Goal: Information Seeking & Learning: Learn about a topic

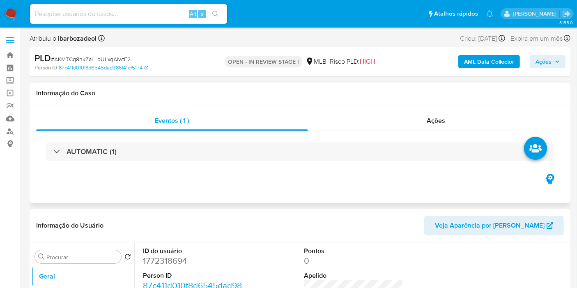
select select "10"
click at [323, 89] on h1 "Informação do Caso" at bounding box center [299, 93] width 527 height 8
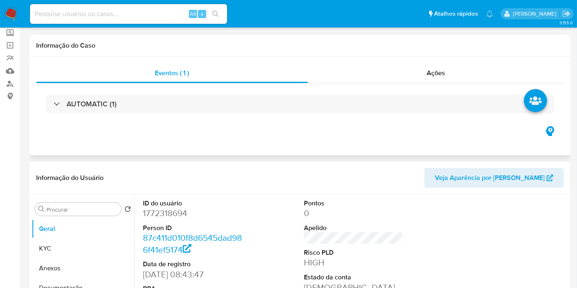
scroll to position [91, 0]
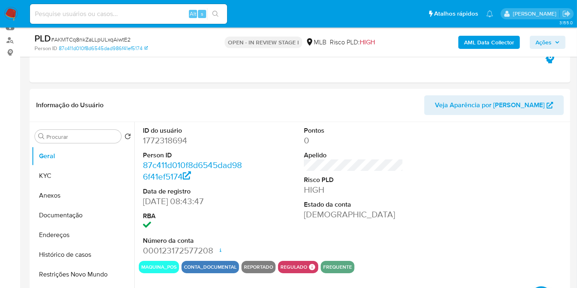
click at [540, 44] on span "Ações" at bounding box center [543, 42] width 16 height 13
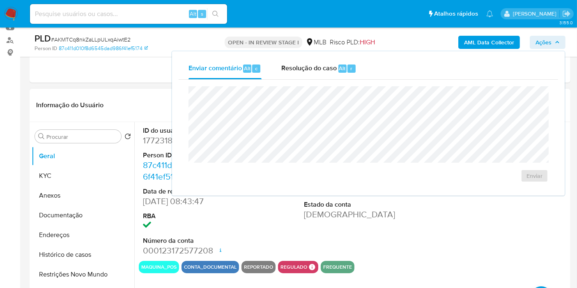
click at [166, 94] on div "Informação do Usuário Veja Aparência por Pessoa" at bounding box center [300, 105] width 540 height 33
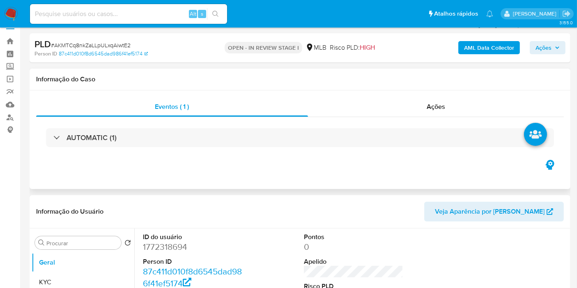
scroll to position [0, 0]
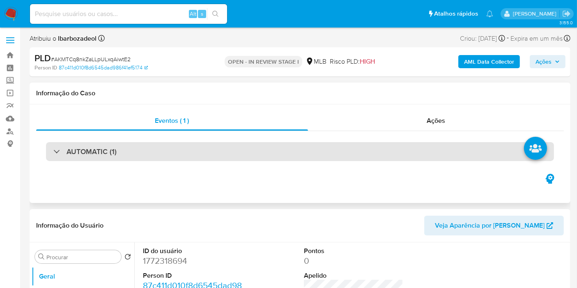
click at [195, 143] on div "AUTOMATIC (1)" at bounding box center [300, 151] width 508 height 19
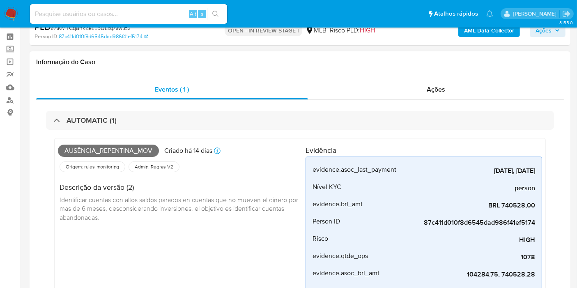
scroll to position [46, 0]
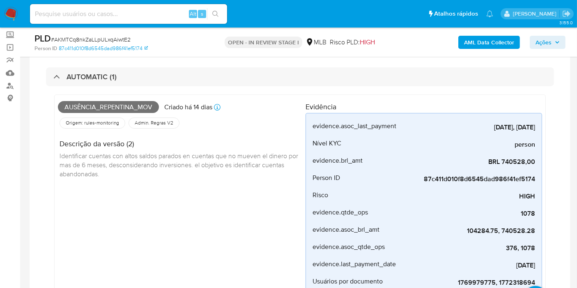
click at [144, 105] on span "Ausência_repentina_mov" at bounding box center [108, 107] width 101 height 12
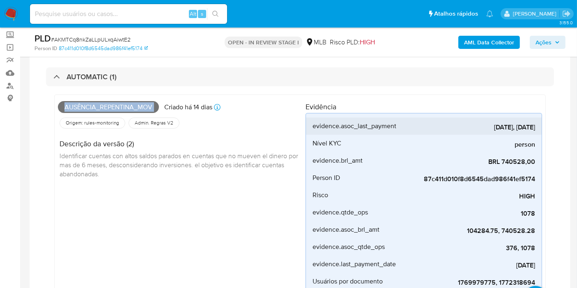
copy span "Ausência_repentina_mov"
click at [540, 43] on span "Ações" at bounding box center [543, 42] width 16 height 13
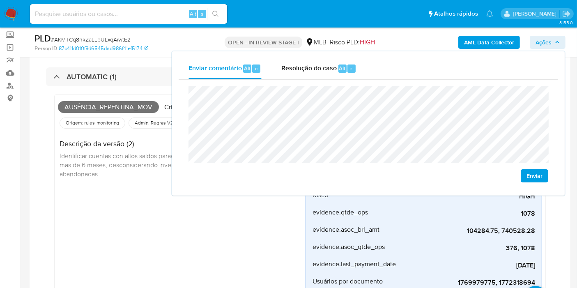
click at [71, 188] on div "Ausência_repentina_mov Criado há 14 dias Criado: 12/08/2025 00:18:18 Origem: ru…" at bounding box center [181, 196] width 247 height 196
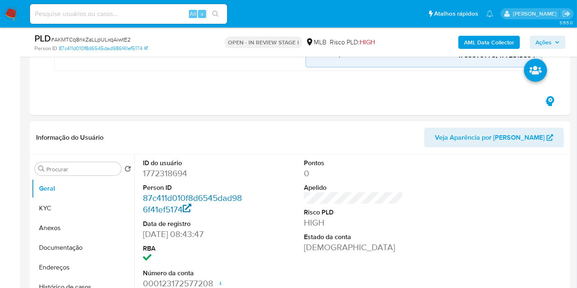
scroll to position [364, 0]
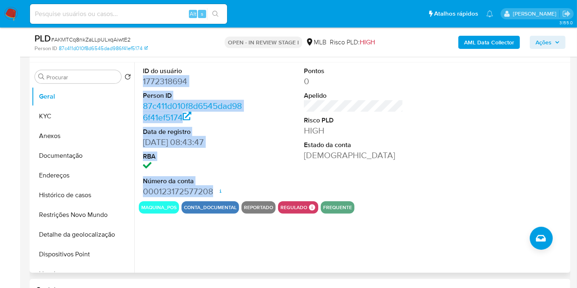
drag, startPoint x: 140, startPoint y: 78, endPoint x: 206, endPoint y: 184, distance: 124.4
click at [213, 192] on div "ID do usuário 1772318694 Person ID 87c411d010f8d6545dad986f41ef5174 Data de reg…" at bounding box center [193, 131] width 108 height 139
copy dl "1772318694 Person ID 87c411d010f8d6545dad986f41ef5174 Data de registro 15/04/20…"
click at [549, 44] on span "Ações" at bounding box center [543, 42] width 16 height 13
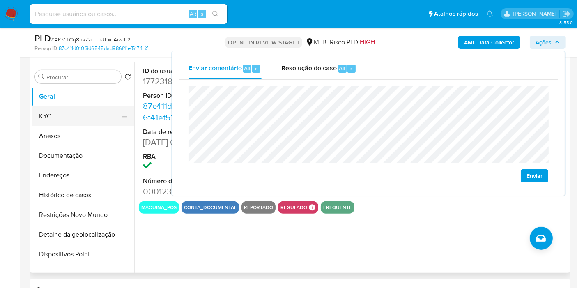
click at [81, 117] on button "KYC" at bounding box center [80, 116] width 96 height 20
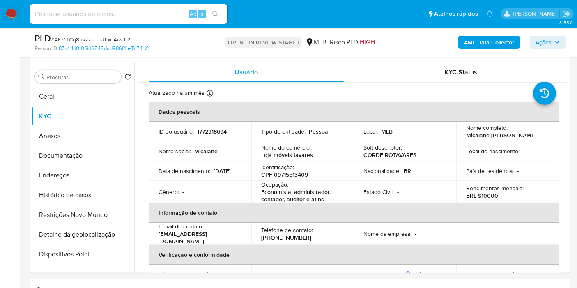
scroll to position [359, 0]
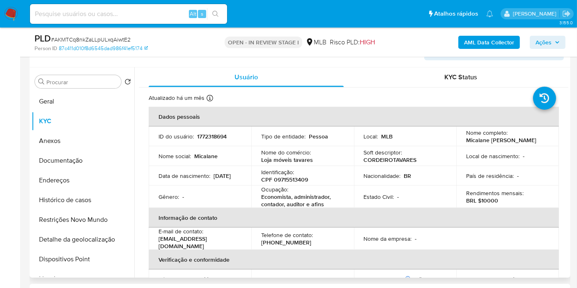
click at [282, 178] on p "CPF 09715513409" at bounding box center [284, 179] width 47 height 7
copy p "09715513409"
click at [533, 42] on button "Ações" at bounding box center [547, 42] width 36 height 13
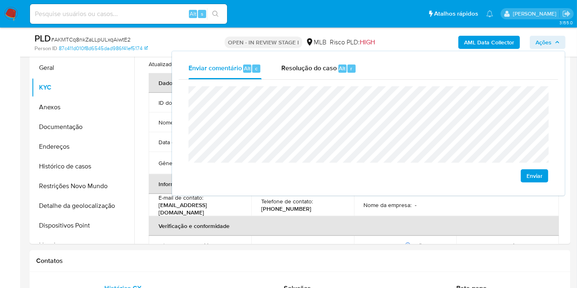
scroll to position [451, 0]
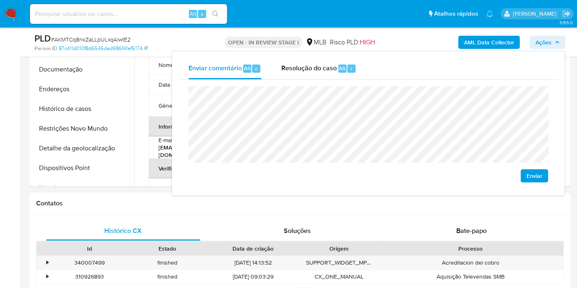
click at [88, 217] on div "Histórico CX Soluções Bate-papo Id Estado Data de criação Origem Processo • 340…" at bounding box center [300, 272] width 540 height 117
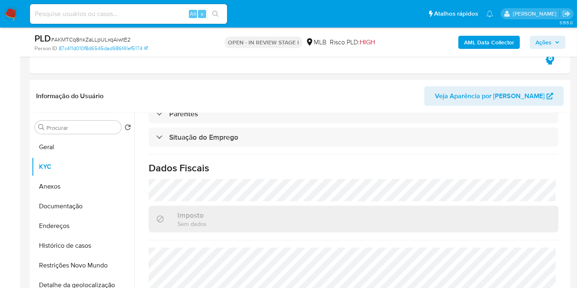
scroll to position [375, 0]
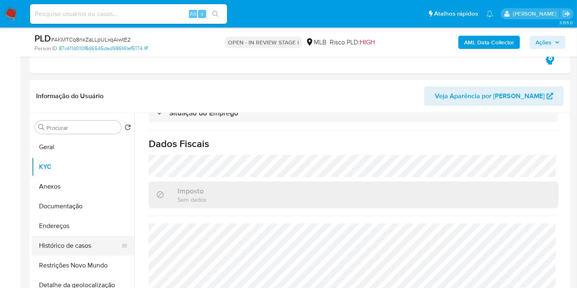
click at [89, 228] on button "Endereços" at bounding box center [83, 226] width 103 height 20
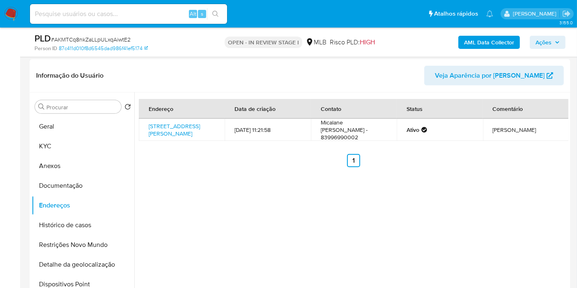
scroll to position [339, 0]
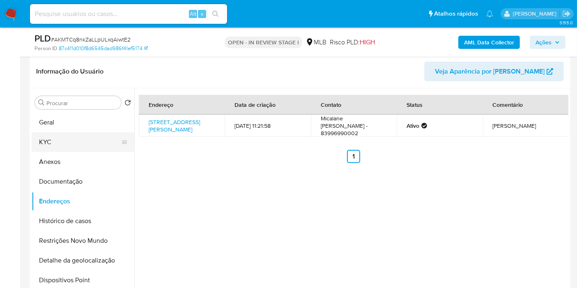
click at [91, 135] on button "KYC" at bounding box center [80, 142] width 96 height 20
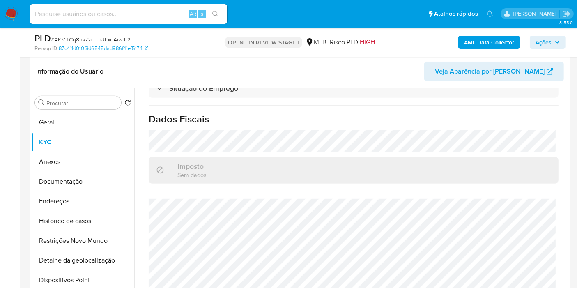
scroll to position [0, 0]
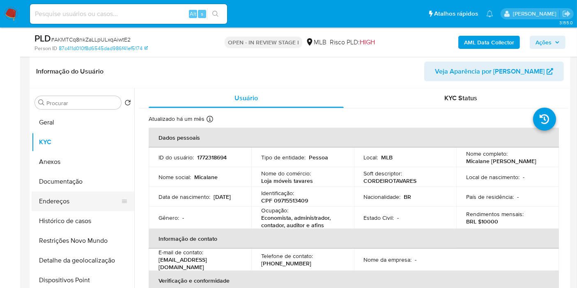
click at [69, 204] on button "Endereços" at bounding box center [80, 201] width 96 height 20
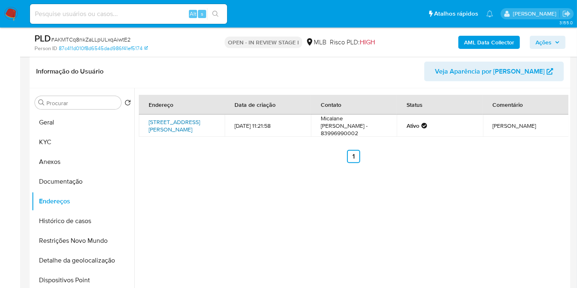
click at [165, 132] on link "Rua Manoel Lima 127, Tavares, Paraíba, 58753000, Brasil 127" at bounding box center [174, 126] width 51 height 16
click at [82, 123] on button "Geral" at bounding box center [80, 122] width 96 height 20
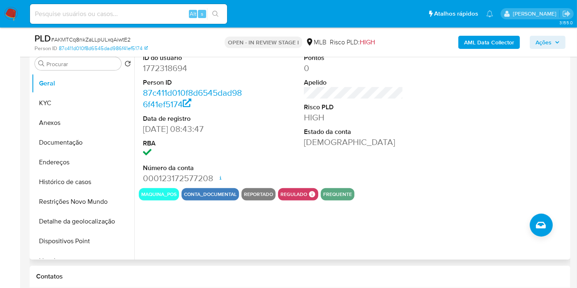
scroll to position [378, 0]
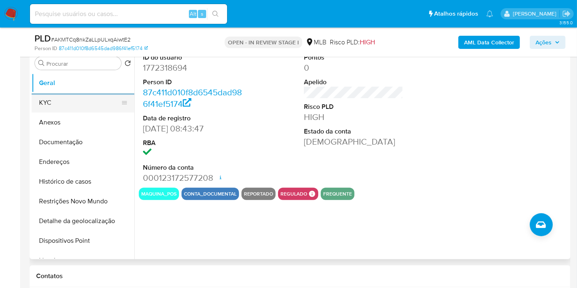
click at [102, 96] on button "KYC" at bounding box center [80, 103] width 96 height 20
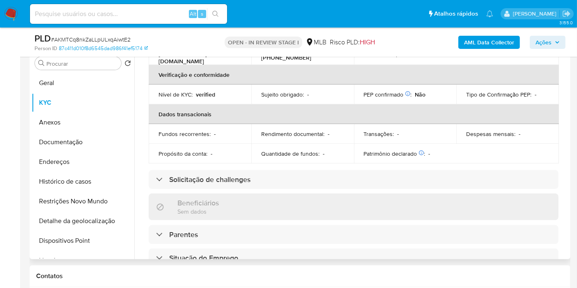
scroll to position [375, 0]
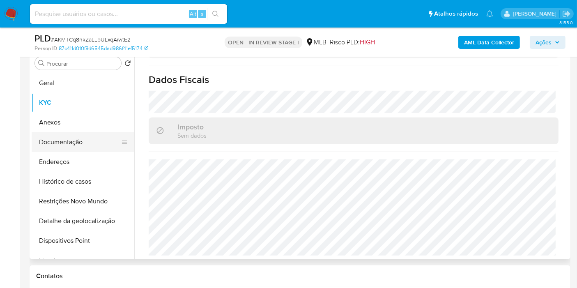
click at [80, 148] on button "Documentação" at bounding box center [80, 142] width 96 height 20
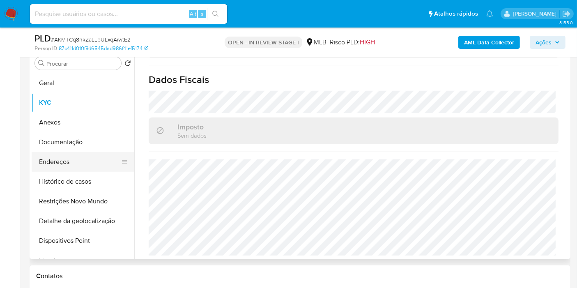
scroll to position [0, 0]
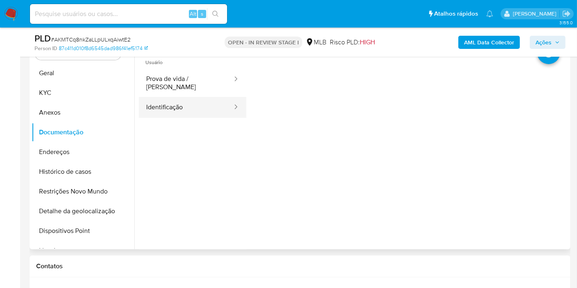
drag, startPoint x: 158, startPoint y: 103, endPoint x: 163, endPoint y: 103, distance: 4.9
click at [159, 103] on button "Identificação" at bounding box center [186, 107] width 94 height 21
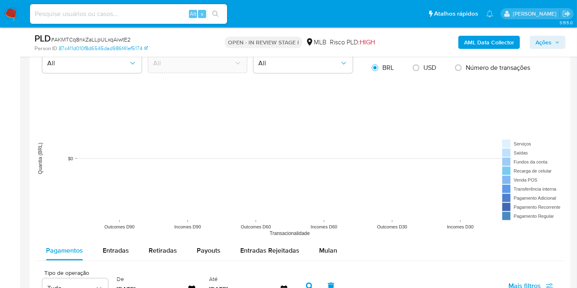
scroll to position [879, 0]
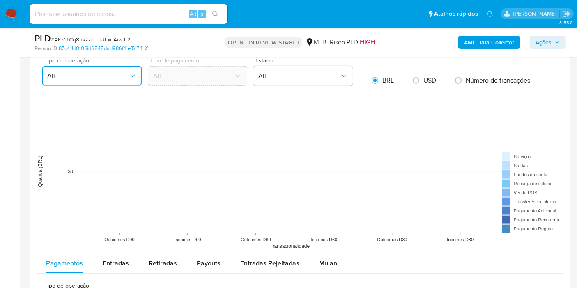
click at [119, 78] on span "All" at bounding box center [87, 76] width 81 height 8
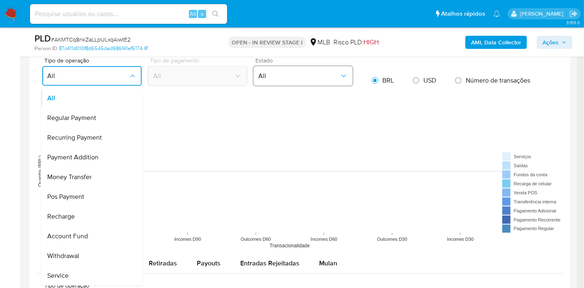
click at [284, 80] on button "All" at bounding box center [302, 76] width 99 height 20
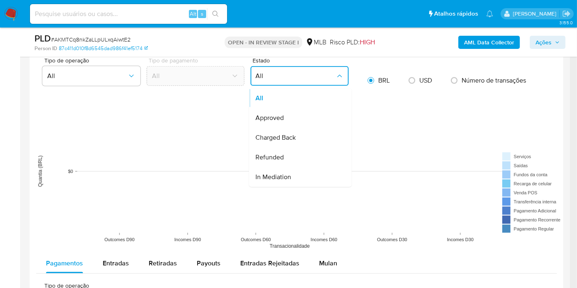
click at [402, 108] on rect at bounding box center [299, 171] width 527 height 164
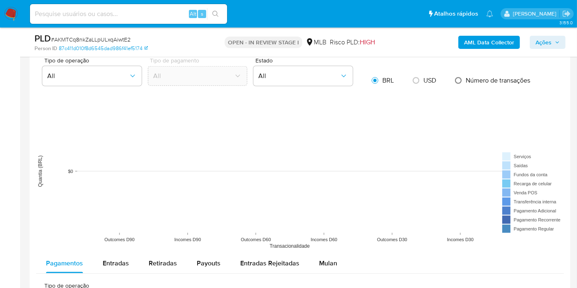
click at [462, 78] on input "radio" at bounding box center [457, 80] width 13 height 13
radio input "true"
click at [383, 77] on span "BRL" at bounding box center [387, 80] width 11 height 9
click at [381, 77] on input "radio" at bounding box center [374, 80] width 13 height 13
radio input "true"
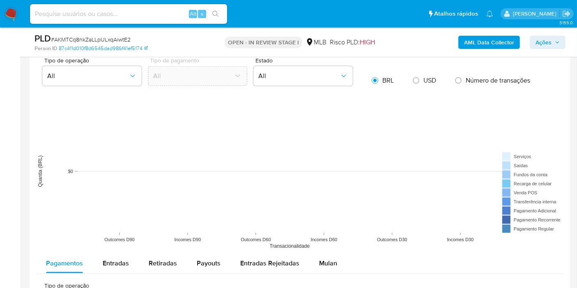
click at [554, 46] on span "Ações" at bounding box center [547, 42] width 24 height 11
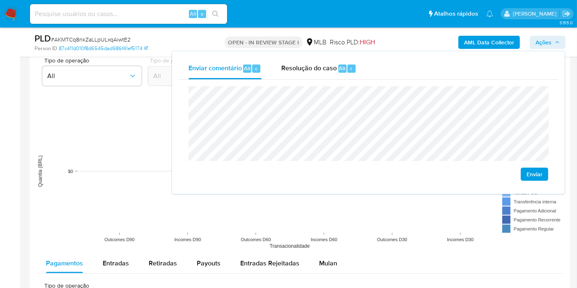
click at [552, 44] on span "Ações" at bounding box center [547, 42] width 24 height 11
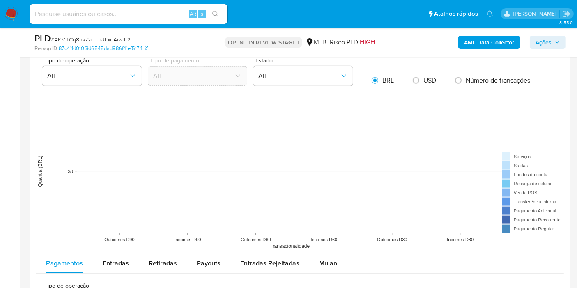
click at [553, 40] on span "Ações" at bounding box center [547, 42] width 24 height 11
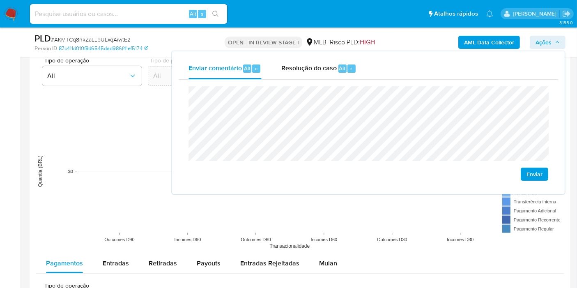
click at [43, 121] on rect at bounding box center [299, 171] width 527 height 164
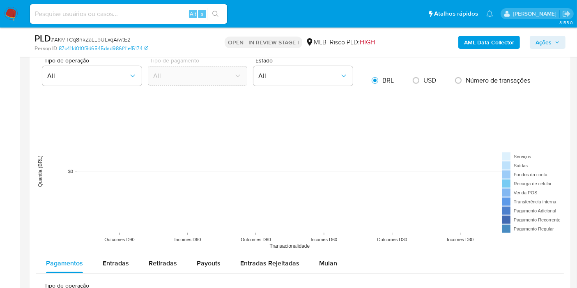
drag, startPoint x: 307, startPoint y: 243, endPoint x: 312, endPoint y: 244, distance: 5.4
click at [312, 244] on icon "Outcomes D90 Incomes D90 Outcomes D60 Incomes D60 Outcomes D30 Incomes D30 Tran…" at bounding box center [299, 171] width 527 height 164
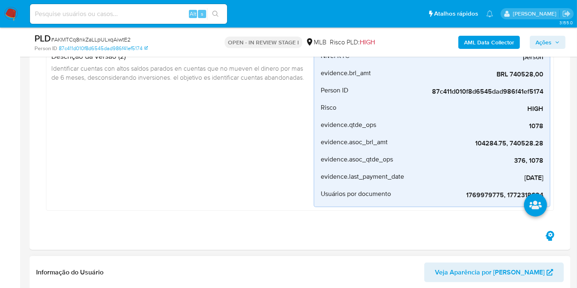
scroll to position [228, 0]
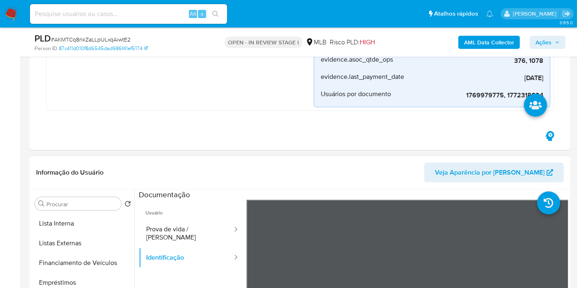
click at [514, 170] on span "Veja Aparência por [PERSON_NAME]" at bounding box center [490, 173] width 110 height 20
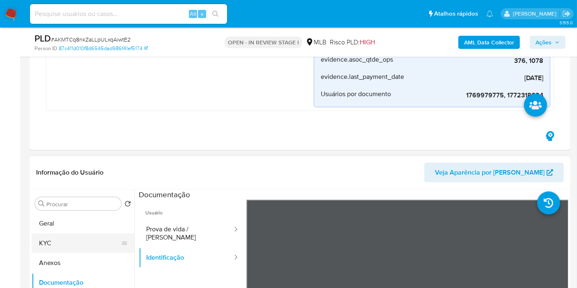
click at [80, 235] on button "KYC" at bounding box center [80, 243] width 96 height 20
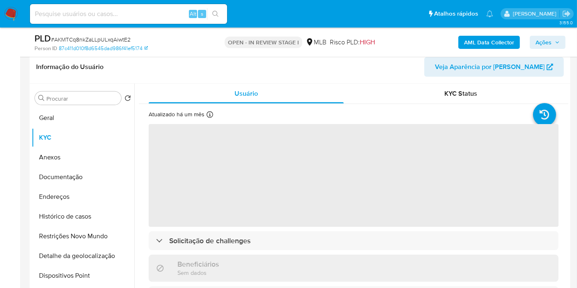
scroll to position [319, 0]
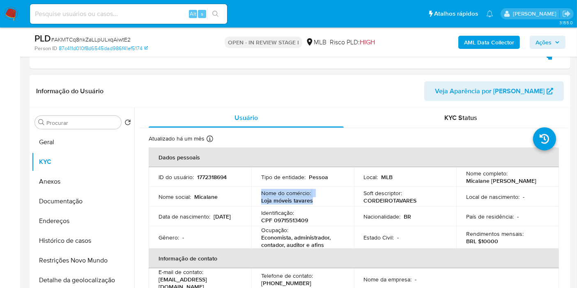
drag, startPoint x: 316, startPoint y: 201, endPoint x: 259, endPoint y: 188, distance: 59.3
click at [261, 190] on div "Nome do comércio : Loja móveis tavares" at bounding box center [302, 196] width 83 height 15
copy div "Nome do comércio : Loja móveis tavares"
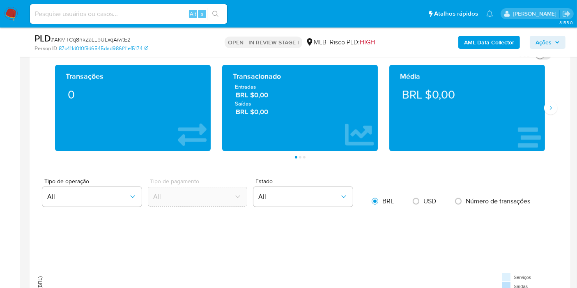
scroll to position [729, 0]
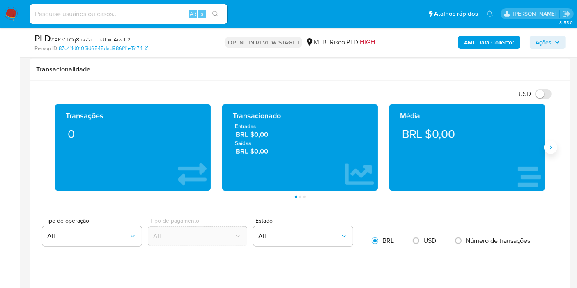
click at [550, 146] on icon "Siguiente" at bounding box center [550, 148] width 2 height 4
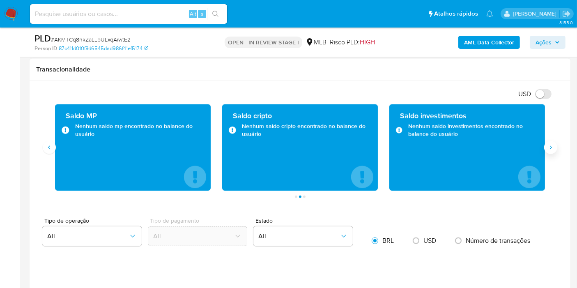
click at [550, 151] on button "Siguiente" at bounding box center [550, 147] width 13 height 13
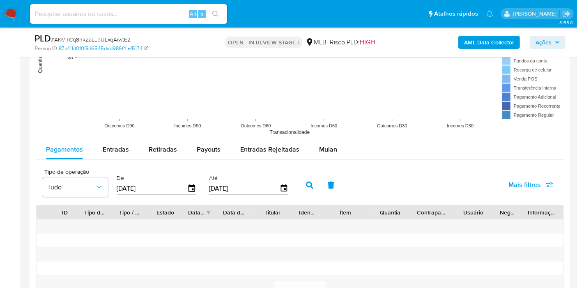
click at [114, 145] on span "Entradas" at bounding box center [116, 148] width 26 height 9
select select "10"
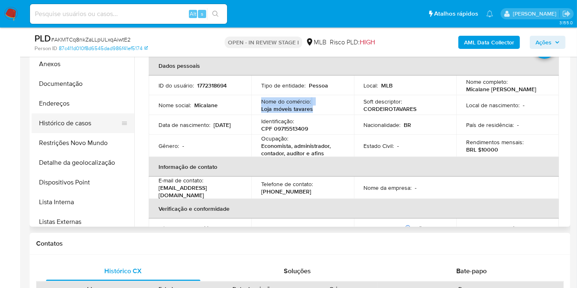
scroll to position [46, 0]
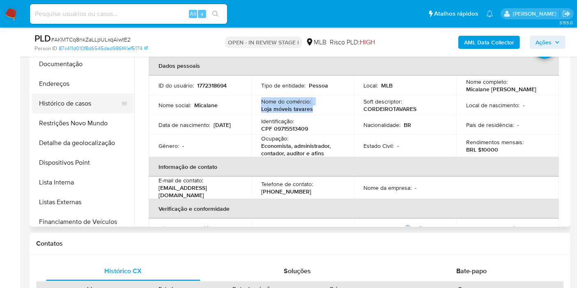
click at [99, 105] on button "Histórico de casos" at bounding box center [80, 104] width 96 height 20
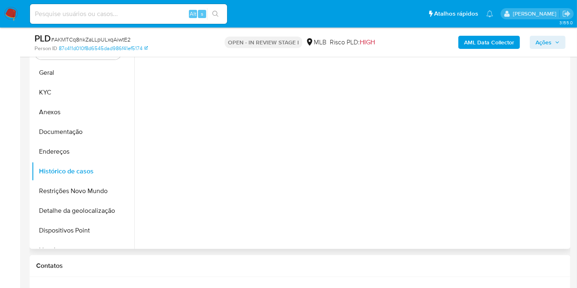
scroll to position [364, 0]
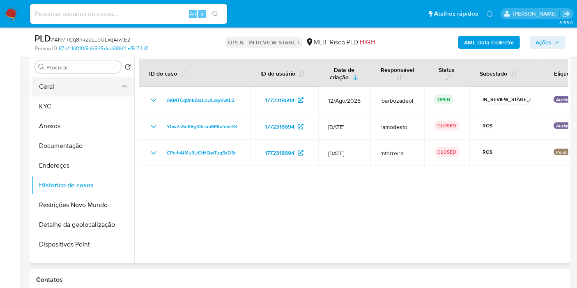
click at [98, 85] on button "Geral" at bounding box center [80, 87] width 96 height 20
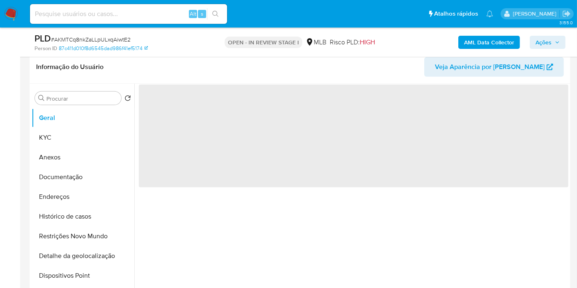
scroll to position [319, 0]
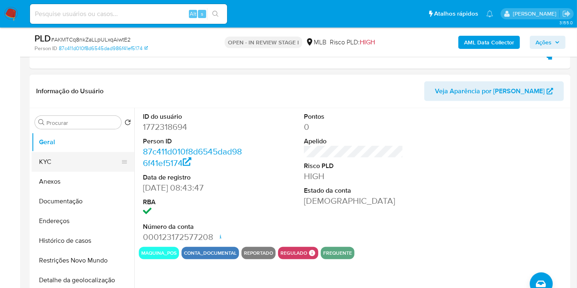
click at [74, 155] on button "KYC" at bounding box center [80, 162] width 96 height 20
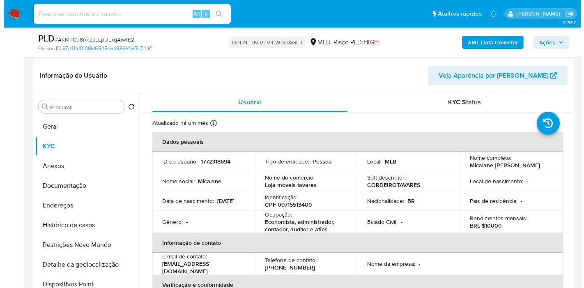
scroll to position [339, 0]
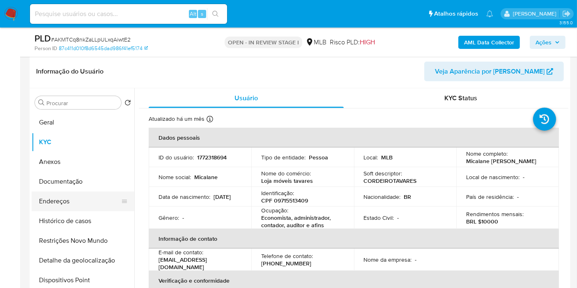
click at [82, 200] on button "Endereços" at bounding box center [80, 201] width 96 height 20
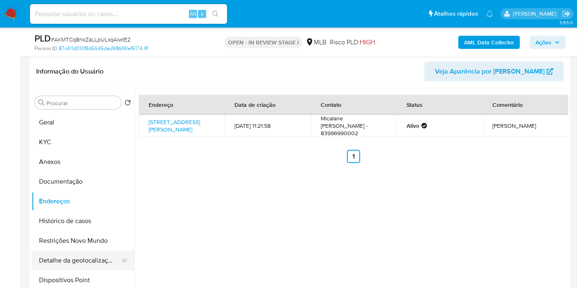
click at [85, 261] on button "Detalhe da geolocalização" at bounding box center [80, 260] width 96 height 20
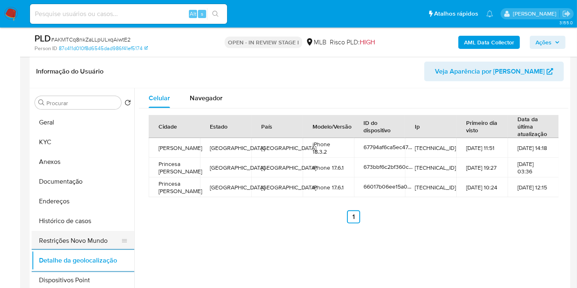
click at [85, 240] on button "Restrições Novo Mundo" at bounding box center [80, 241] width 96 height 20
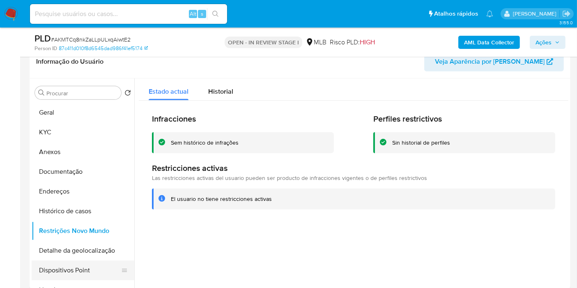
click at [66, 270] on button "Dispositivos Point" at bounding box center [80, 270] width 96 height 20
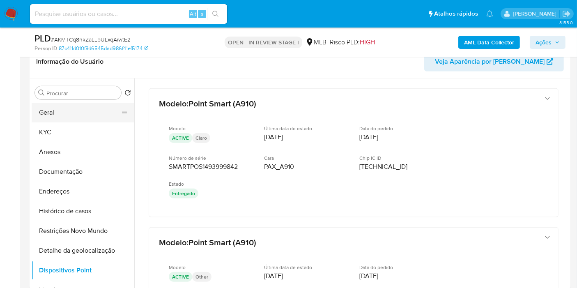
click at [98, 107] on button "Geral" at bounding box center [80, 113] width 96 height 20
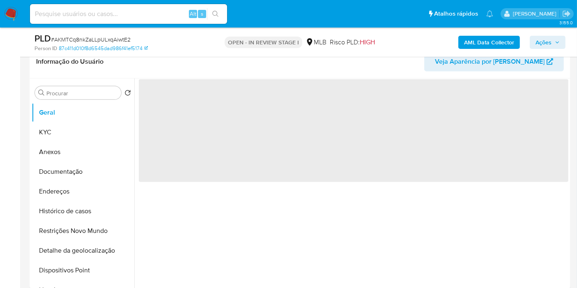
click at [551, 40] on span "Ações" at bounding box center [543, 42] width 16 height 13
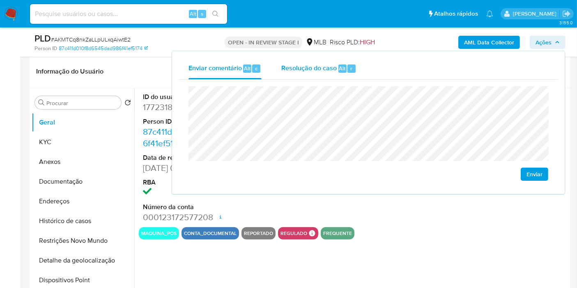
click at [334, 61] on div "Resolução do caso Alt r" at bounding box center [318, 68] width 75 height 21
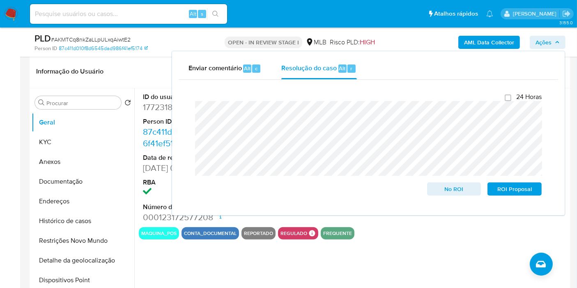
click at [472, 41] on b "AML Data Collector" at bounding box center [489, 42] width 50 height 13
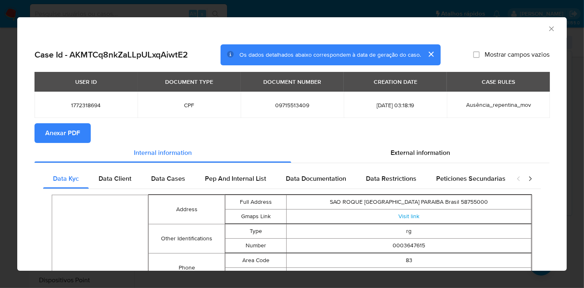
click at [66, 129] on span "Anexar PDF" at bounding box center [62, 133] width 35 height 18
click at [547, 30] on icon "Fechar a janela" at bounding box center [551, 29] width 8 height 8
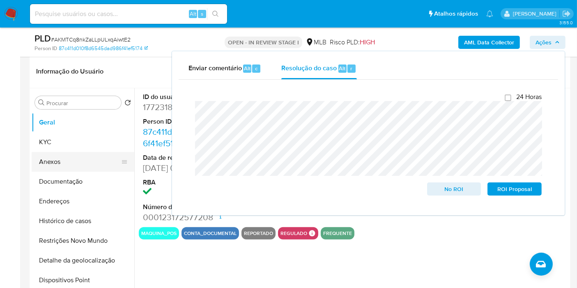
click at [96, 156] on button "Anexos" at bounding box center [80, 162] width 96 height 20
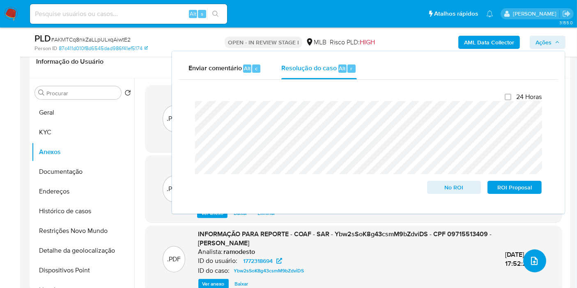
click at [538, 261] on button "upload-file" at bounding box center [534, 260] width 23 height 23
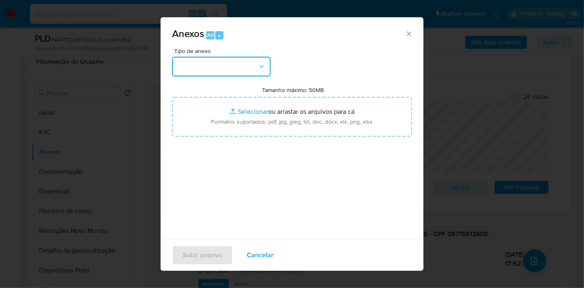
click at [255, 66] on button "button" at bounding box center [221, 67] width 98 height 20
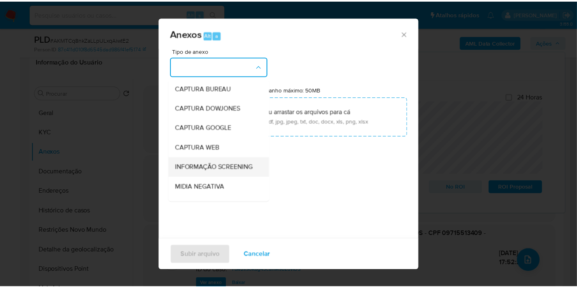
scroll to position [126, 0]
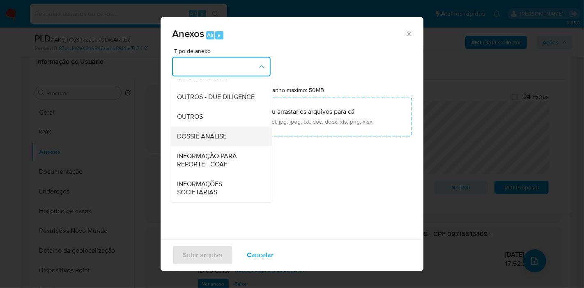
click at [213, 131] on div "DOSSIÊ ANÁLISE" at bounding box center [219, 136] width 84 height 20
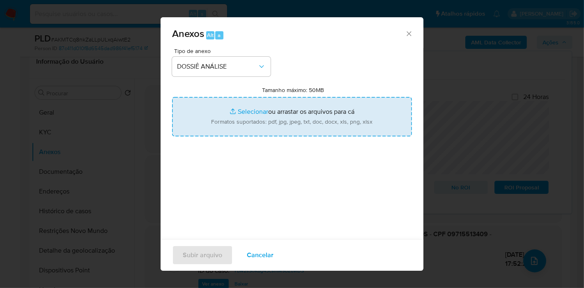
click at [243, 122] on input "Tamanho máximo: 50MB Selecionar arquivos" at bounding box center [292, 116] width 240 height 39
type input "C:\fakepath\Mulan 1772318694_2025_08_25_17_40_24.pdf"
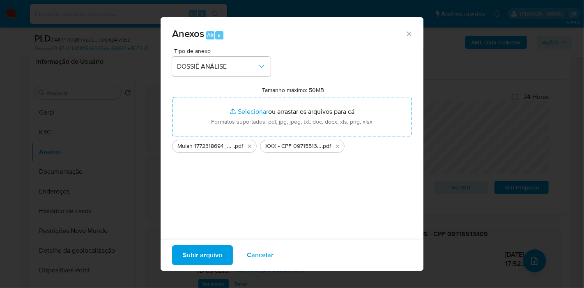
click at [197, 258] on span "Subir arquivo" at bounding box center [202, 255] width 39 height 18
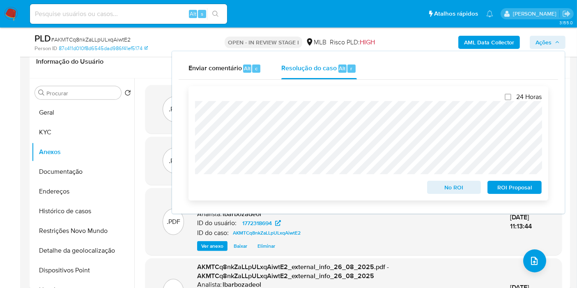
click at [462, 189] on span "No ROI" at bounding box center [454, 186] width 43 height 11
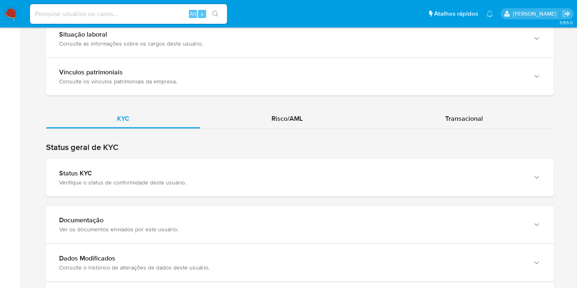
scroll to position [684, 0]
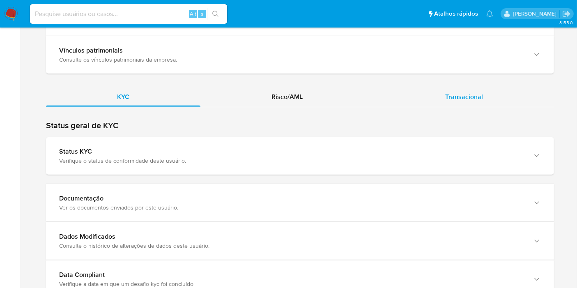
click at [414, 91] on div "Transacional" at bounding box center [464, 97] width 180 height 20
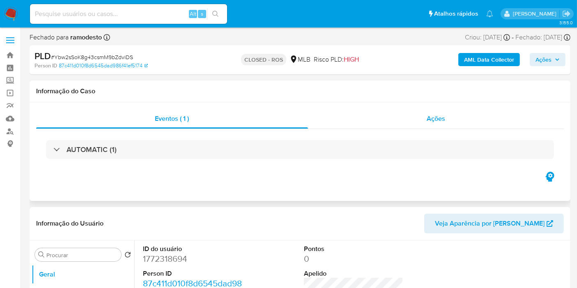
click at [453, 122] on div "Ações" at bounding box center [436, 119] width 256 height 20
select select "10"
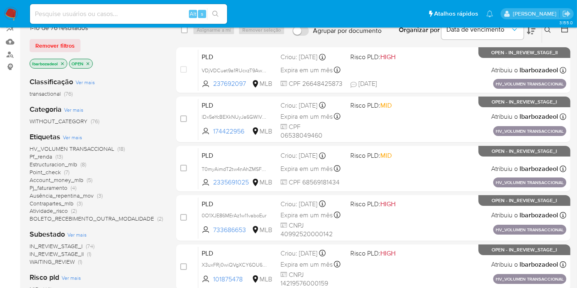
scroll to position [91, 0]
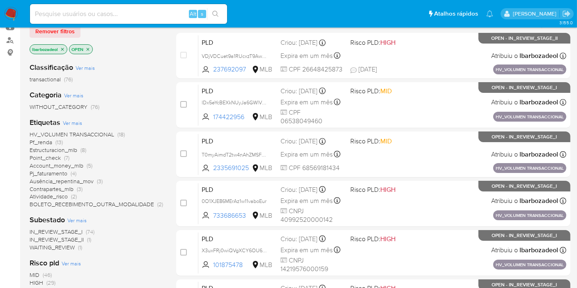
click at [48, 279] on span "(29)" at bounding box center [50, 282] width 9 height 8
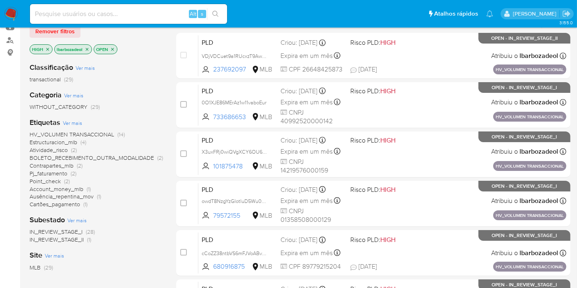
scroll to position [137, 0]
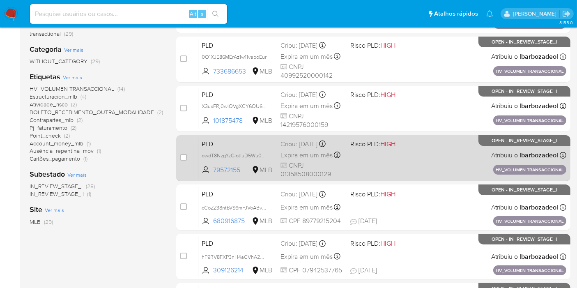
click at [364, 160] on div "PLD owdT8NzgYzGlotluD5Wu0QcG 79572155 MLB Risco PLD: HIGH Criou: 14/08/2025 Cri…" at bounding box center [382, 157] width 368 height 41
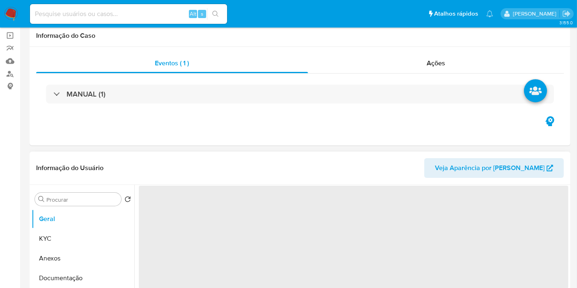
scroll to position [137, 0]
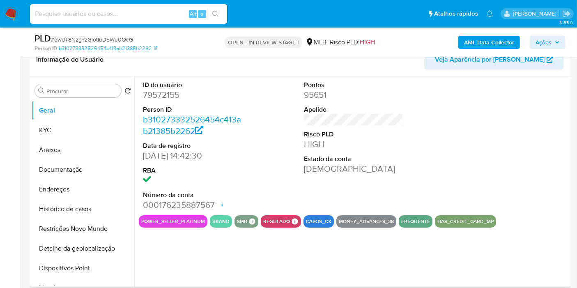
select select "10"
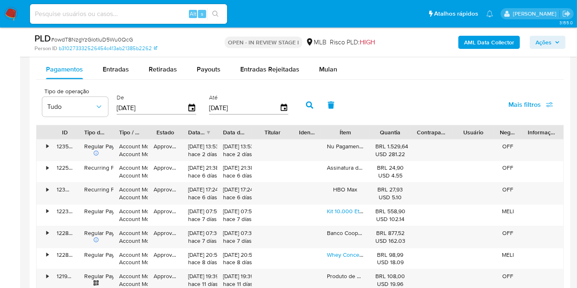
scroll to position [866, 0]
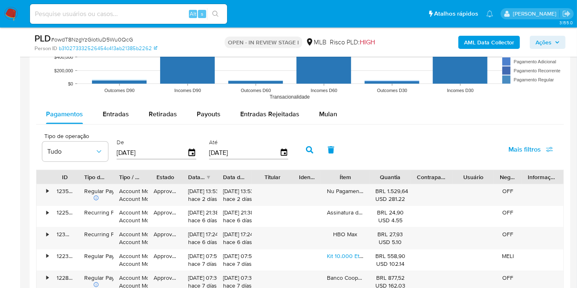
drag, startPoint x: 333, startPoint y: 113, endPoint x: 350, endPoint y: 125, distance: 21.3
click at [333, 113] on span "Mulan" at bounding box center [328, 113] width 18 height 9
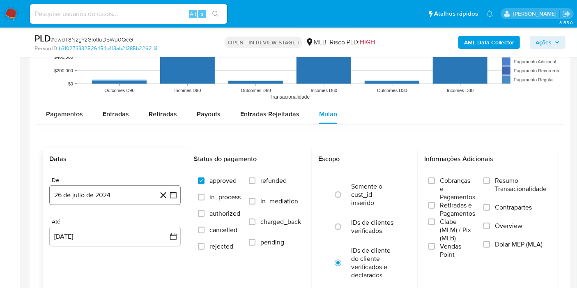
click at [117, 188] on button "26 de julio de 2024" at bounding box center [114, 195] width 131 height 20
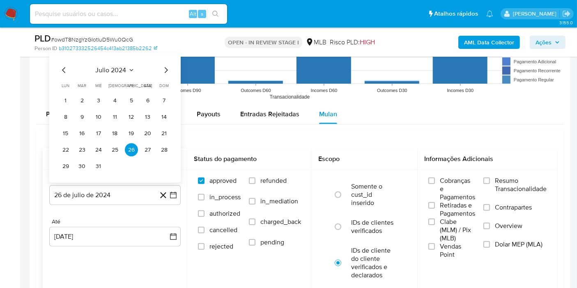
click at [103, 71] on span "julio 2024" at bounding box center [111, 70] width 31 height 8
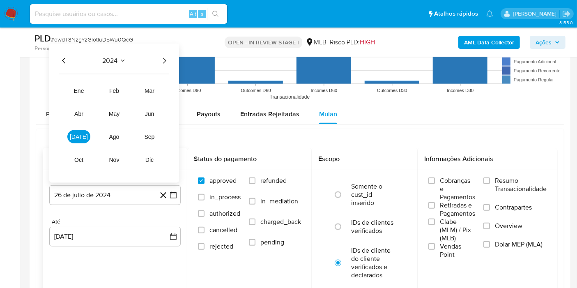
click at [164, 59] on icon "Año siguiente" at bounding box center [164, 61] width 10 height 10
click at [82, 133] on span "[DATE]" at bounding box center [79, 136] width 18 height 7
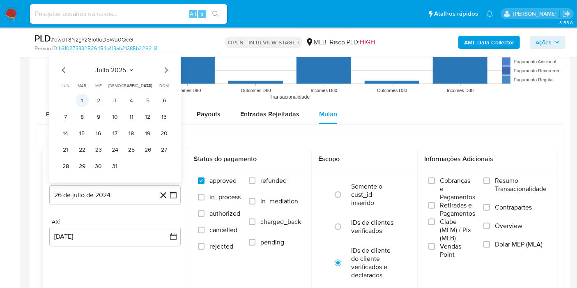
click at [82, 96] on button "1" at bounding box center [82, 100] width 13 height 13
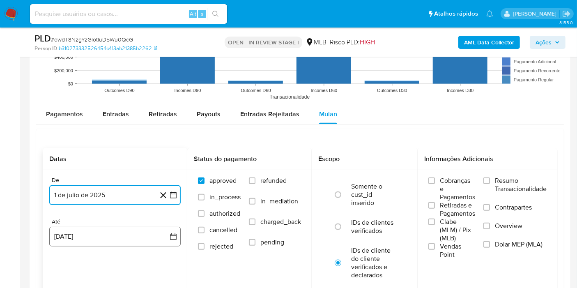
click at [79, 229] on button "[DATE]" at bounding box center [114, 237] width 131 height 20
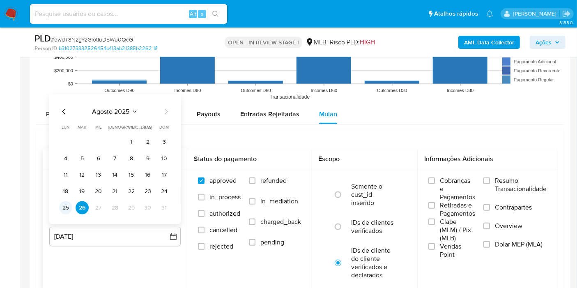
click at [67, 208] on button "25" at bounding box center [65, 207] width 13 height 13
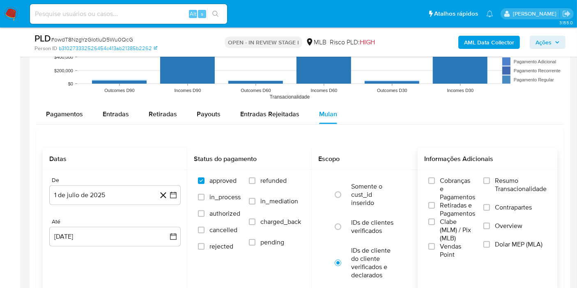
click at [504, 190] on span "Resumo Transacionalidade" at bounding box center [521, 184] width 52 height 16
click at [490, 184] on input "Resumo Transacionalidade" at bounding box center [486, 180] width 7 height 7
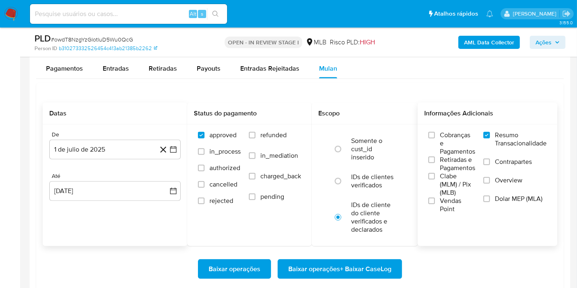
click at [382, 269] on span "Baixar operações + Baixar CaseLog" at bounding box center [339, 269] width 103 height 18
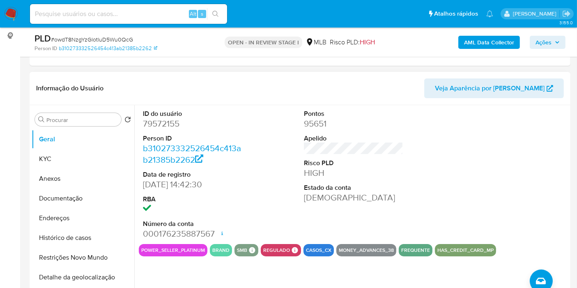
scroll to position [66, 0]
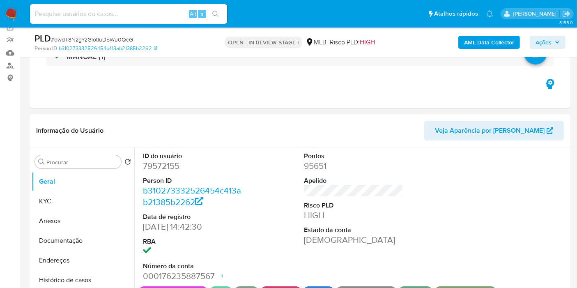
click at [562, 41] on button "Ações" at bounding box center [547, 42] width 36 height 13
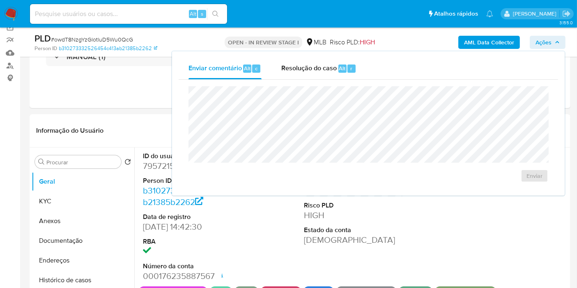
click at [562, 41] on button "Ações" at bounding box center [547, 42] width 36 height 13
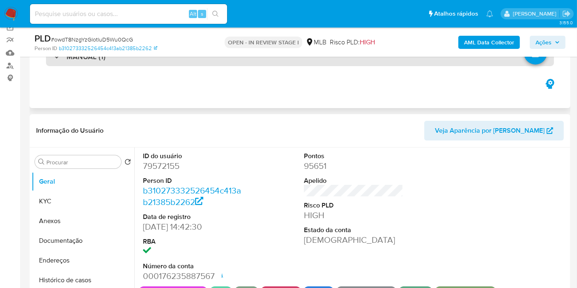
click at [281, 62] on div "MANUAL (1)" at bounding box center [300, 56] width 508 height 19
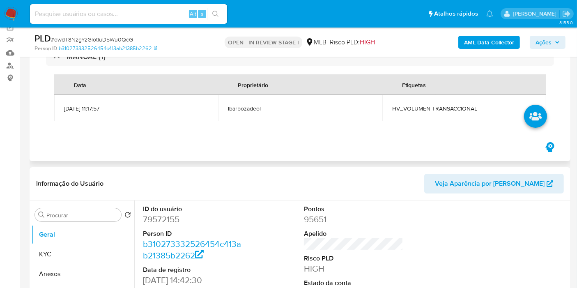
click at [463, 112] on td "HV_VOLUMEN TRANSACCIONAL" at bounding box center [464, 108] width 164 height 26
click at [463, 107] on span "HV_VOLUMEN TRANSACCIONAL" at bounding box center [464, 108] width 144 height 7
copy span "HV_VOLUMEN TRANSACCIONAL"
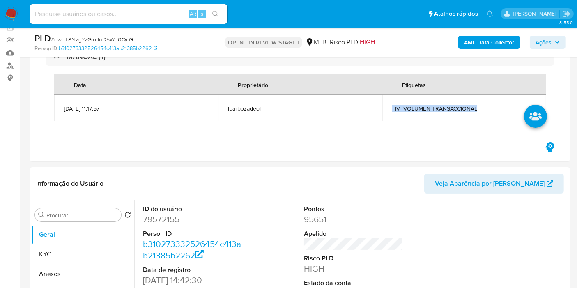
click at [548, 45] on span "Ações" at bounding box center [543, 42] width 16 height 13
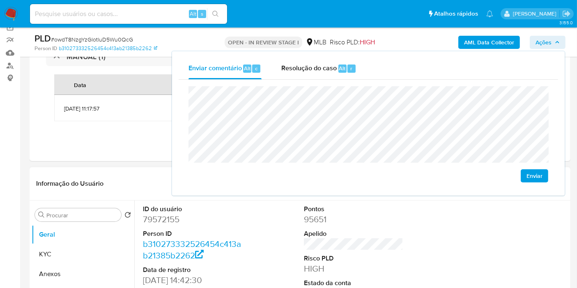
click at [389, 203] on div "Pontos 95651 Apelido Risco PLD HIGH Estado da conta [DEMOGRAPHIC_DATA]" at bounding box center [354, 269] width 108 height 139
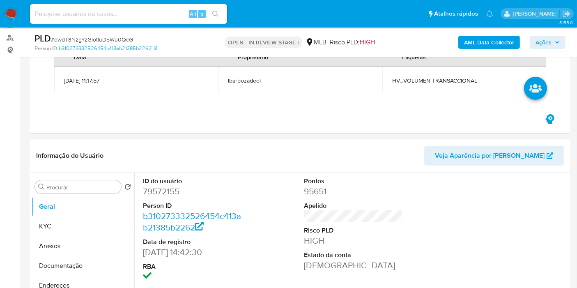
scroll to position [157, 0]
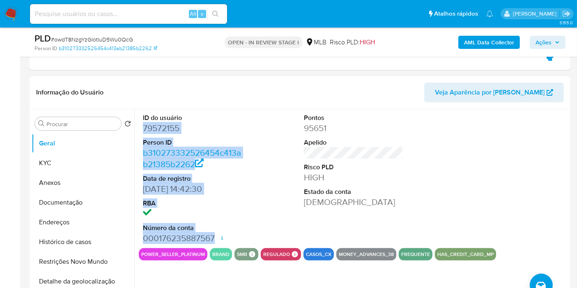
drag, startPoint x: 213, startPoint y: 236, endPoint x: 142, endPoint y: 124, distance: 132.9
click at [142, 124] on div "ID do usuário 79572155 Person ID b310273332526454c413ab21385b2262 Data de regis…" at bounding box center [193, 178] width 108 height 139
copy dl "79572155 Person ID b310273332526454c413ab21385b2262 Data de registro [DATE] 14:…"
click at [537, 45] on span "Ações" at bounding box center [543, 42] width 16 height 13
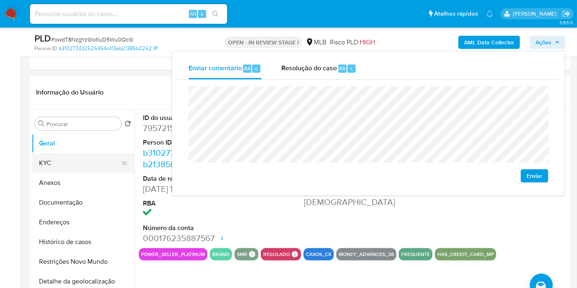
click at [95, 160] on button "KYC" at bounding box center [80, 163] width 96 height 20
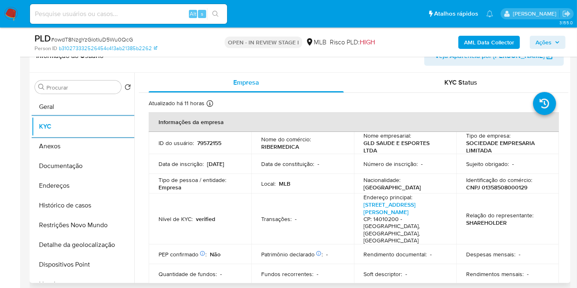
scroll to position [202, 0]
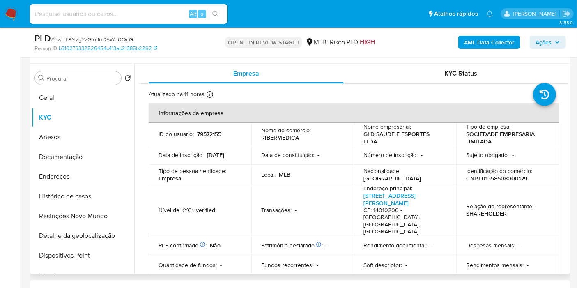
click at [491, 177] on p "CNPJ 01358508000129" at bounding box center [496, 177] width 61 height 7
copy p "01358508000129"
click at [533, 41] on button "Ações" at bounding box center [547, 42] width 36 height 13
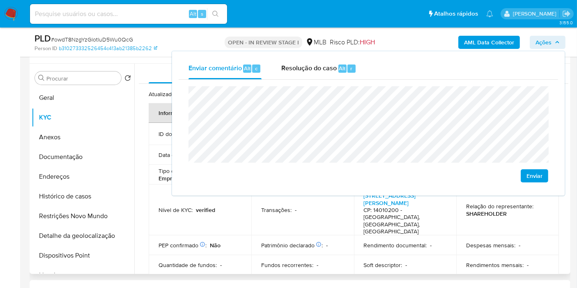
click at [190, 241] on p "PEP confirmado Obtido de listas internas :" at bounding box center [182, 244] width 48 height 7
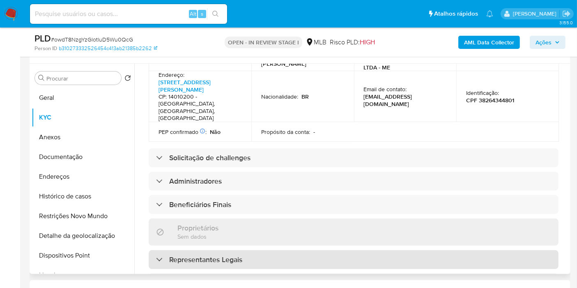
scroll to position [319, 0]
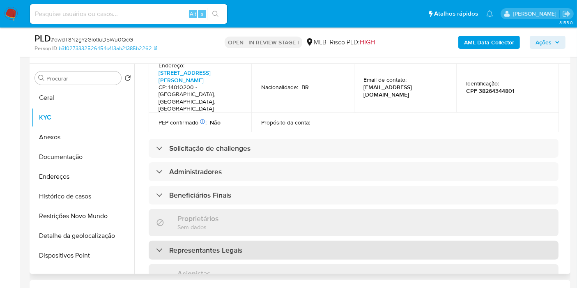
click at [228, 245] on h3 "Representantes Legais" at bounding box center [205, 249] width 73 height 9
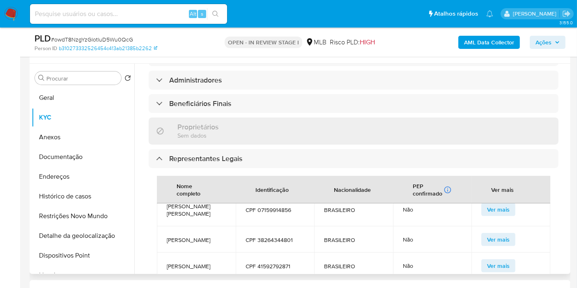
scroll to position [364, 0]
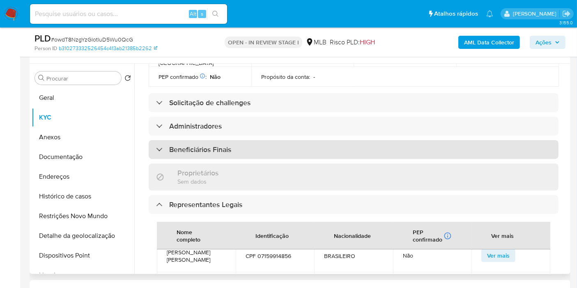
click at [174, 145] on h3 "Beneficiários Finais" at bounding box center [200, 149] width 62 height 9
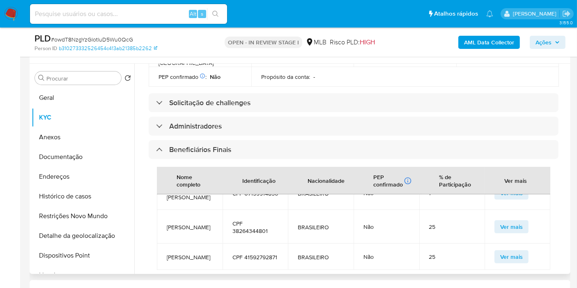
scroll to position [82, 0]
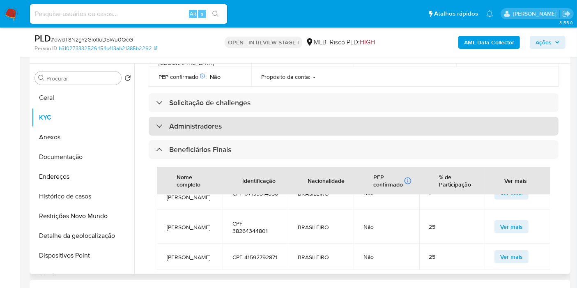
click at [198, 121] on h3 "Administradores" at bounding box center [195, 125] width 53 height 9
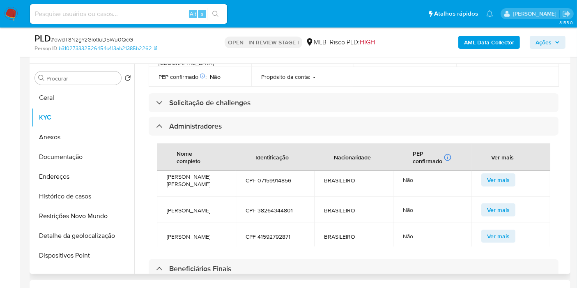
scroll to position [0, 0]
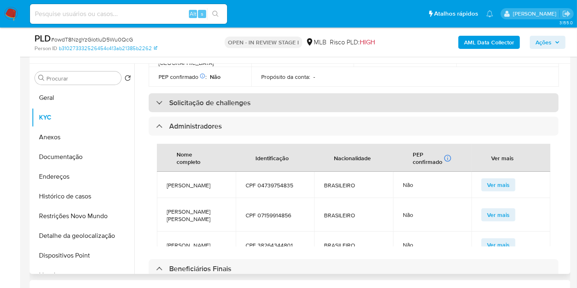
click at [271, 93] on div "Solicitação de challenges" at bounding box center [354, 102] width 410 height 19
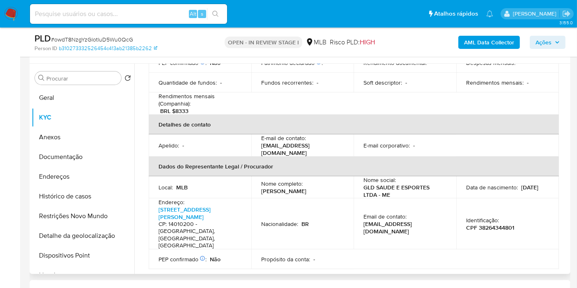
scroll to position [228, 0]
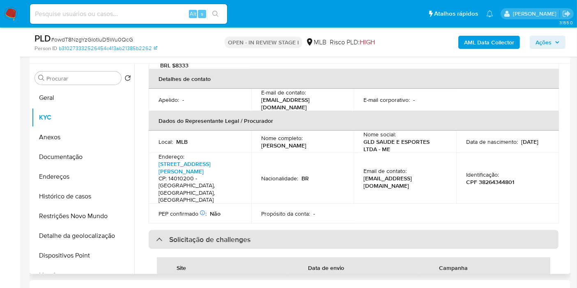
click at [264, 230] on div "Solicitação de challenges" at bounding box center [354, 239] width 410 height 19
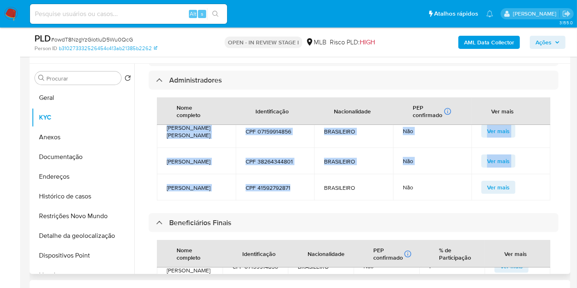
scroll to position [67, 0]
drag, startPoint x: 193, startPoint y: 114, endPoint x: 298, endPoint y: 148, distance: 109.5
click at [298, 148] on tbody "[PERSON_NAME] CPF 04739754835 BRASILEIRO Não Ver mais [PERSON_NAME] [PERSON_NAM…" at bounding box center [353, 144] width 393 height 112
copy tbody "[PERSON_NAME] CPF 04739754835 BRASILEIRO Não Ver mais [PERSON_NAME] [PERSON_NAM…"
click at [535, 39] on span "Ações" at bounding box center [543, 42] width 16 height 13
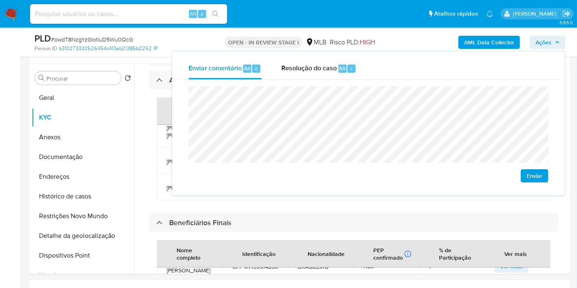
click at [0, 0] on lt-span "econômica" at bounding box center [0, 0] width 0 height 0
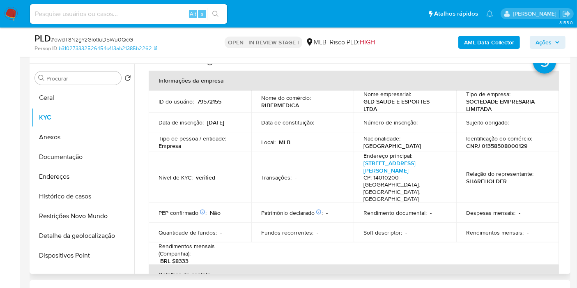
scroll to position [46, 0]
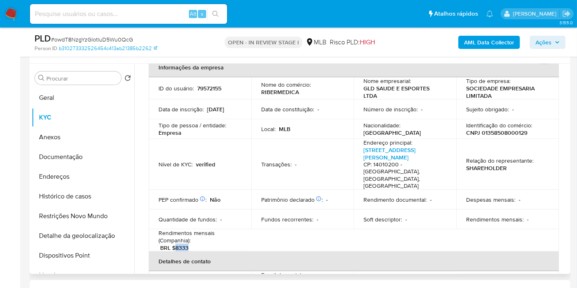
drag, startPoint x: 176, startPoint y: 232, endPoint x: 191, endPoint y: 233, distance: 15.6
click at [191, 233] on div "Rendimentos mensais (Companhia) : BRL $8333" at bounding box center [199, 240] width 83 height 22
drag, startPoint x: 191, startPoint y: 233, endPoint x: 174, endPoint y: 231, distance: 16.9
click at [172, 244] on p "BRL $8333" at bounding box center [174, 247] width 28 height 7
drag, startPoint x: 175, startPoint y: 232, endPoint x: 197, endPoint y: 231, distance: 22.2
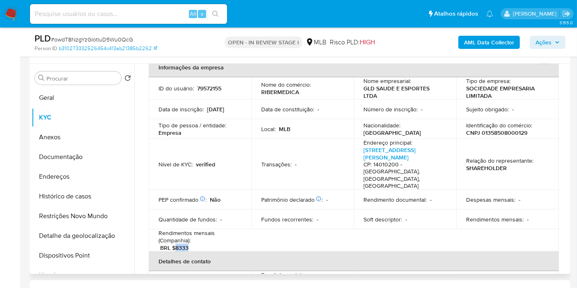
click at [197, 231] on div "Rendimentos mensais (Companhia) : BRL $8333" at bounding box center [199, 240] width 83 height 22
copy p "8333"
click at [87, 175] on button "Endereços" at bounding box center [80, 177] width 96 height 20
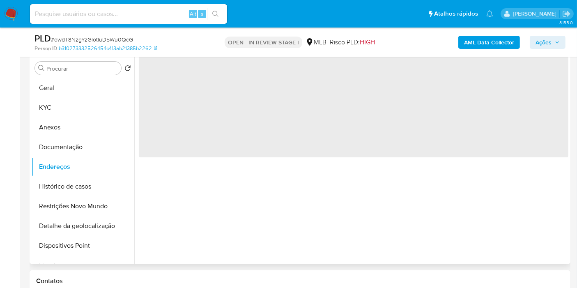
scroll to position [0, 0]
click at [551, 41] on span "Ações" at bounding box center [543, 42] width 16 height 13
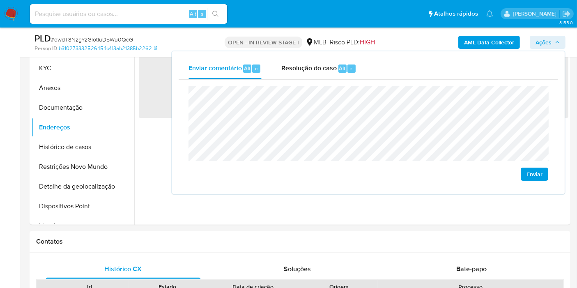
scroll to position [293, 0]
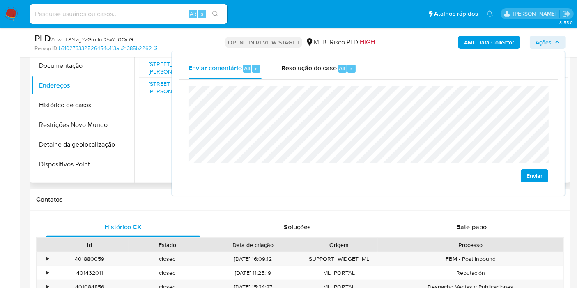
click at [158, 146] on div "Endereço Data de criação Contato Status Comentário [STREET_ADDRESS][PERSON_NAME…" at bounding box center [351, 78] width 434 height 210
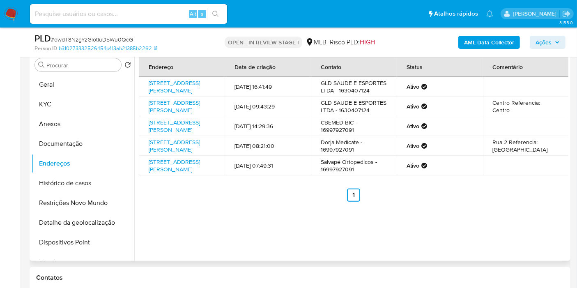
scroll to position [202, 0]
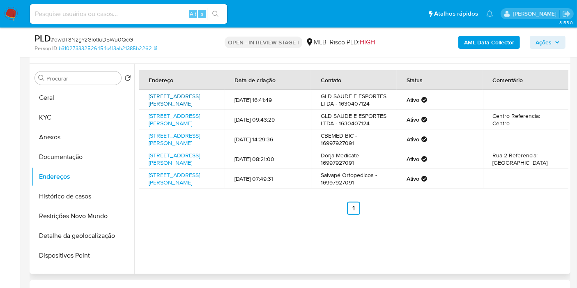
click at [179, 100] on link "[STREET_ADDRESS][PERSON_NAME]" at bounding box center [174, 100] width 51 height 16
click at [176, 142] on link "[STREET_ADDRESS][PERSON_NAME]" at bounding box center [174, 139] width 51 height 16
click at [175, 167] on link "[STREET_ADDRESS][PERSON_NAME]" at bounding box center [174, 159] width 51 height 16
click at [183, 186] on link "[STREET_ADDRESS][PERSON_NAME]" at bounding box center [174, 179] width 51 height 16
click at [85, 156] on button "Documentação" at bounding box center [80, 157] width 96 height 20
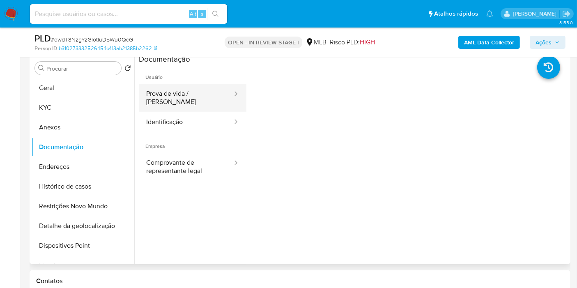
click at [191, 91] on button "Prova de vida / [PERSON_NAME]" at bounding box center [186, 98] width 94 height 28
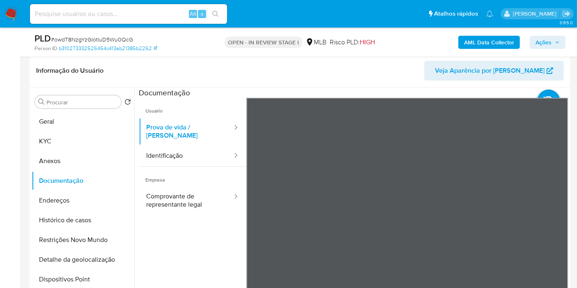
scroll to position [157, 0]
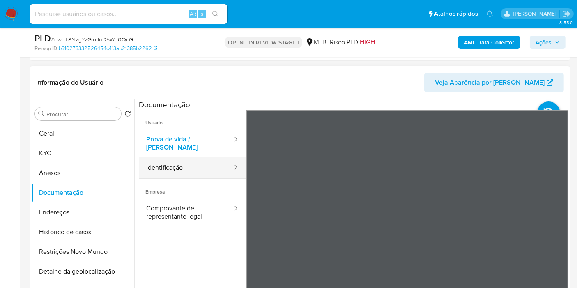
click at [183, 161] on button "Identificação" at bounding box center [186, 167] width 94 height 21
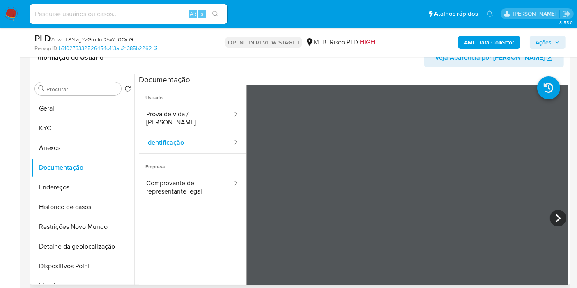
scroll to position [202, 0]
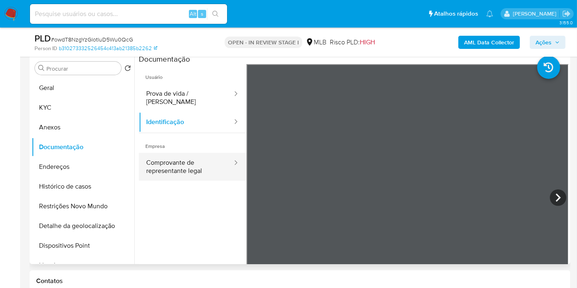
click at [178, 162] on button "Comprovante de representante legal" at bounding box center [186, 167] width 94 height 28
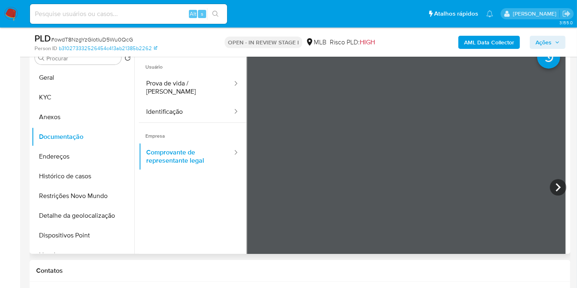
scroll to position [198, 0]
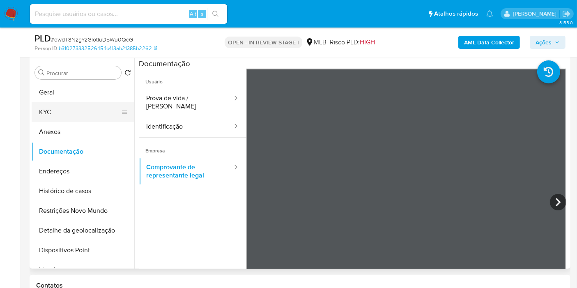
click at [73, 108] on button "KYC" at bounding box center [80, 112] width 96 height 20
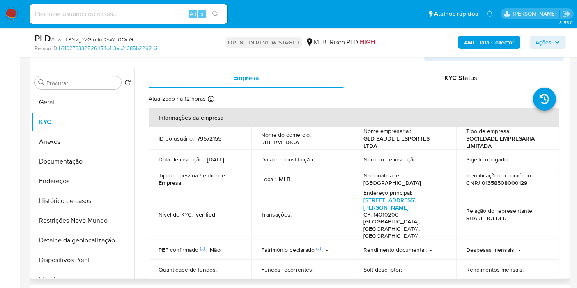
click at [219, 141] on p "79572155" at bounding box center [209, 138] width 24 height 7
copy p "79572155"
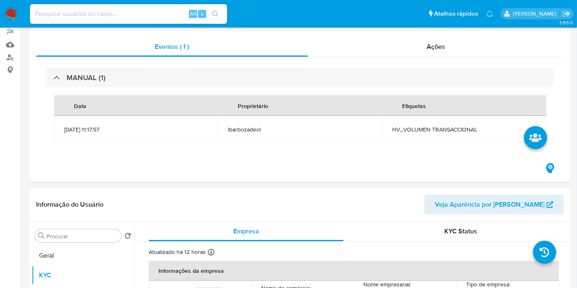
scroll to position [0, 0]
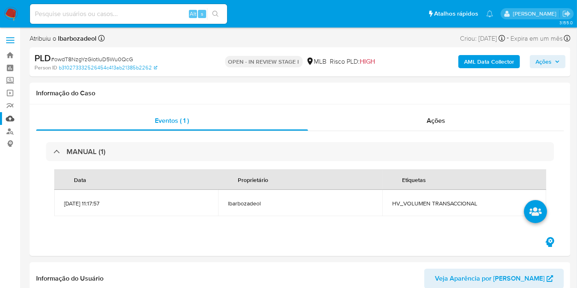
click at [11, 120] on link "Mulan" at bounding box center [49, 118] width 98 height 13
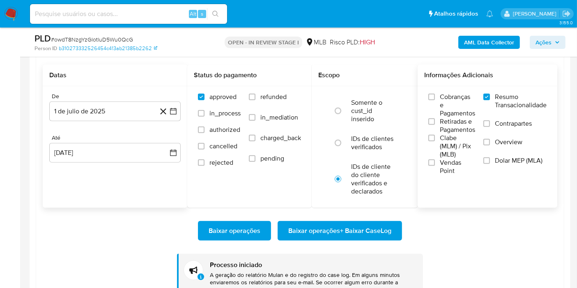
scroll to position [957, 0]
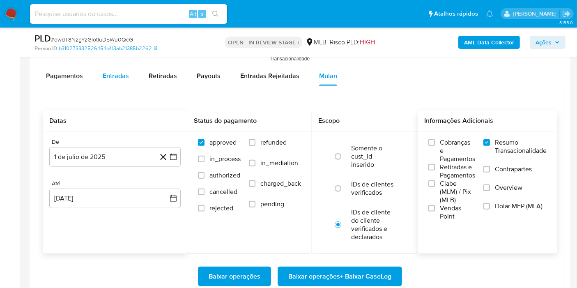
click at [108, 79] on span "Entradas" at bounding box center [116, 75] width 26 height 9
select select "10"
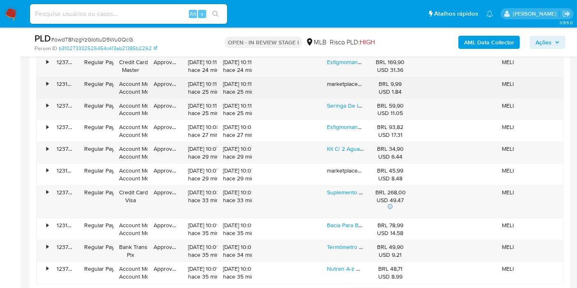
scroll to position [1049, 0]
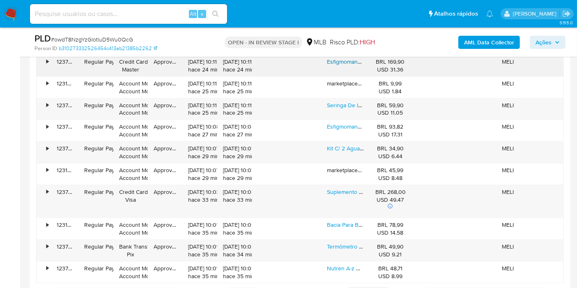
click at [349, 62] on link "Esfigmomanômetro Lúdico Recém Nascido Bic Diagnóstico Cor Estampa Lúdica" at bounding box center [427, 61] width 201 height 8
click at [339, 105] on link "Seringa De Insulina 1 Ml Agulha 13 X 0,33mm Solidor 100 Und" at bounding box center [405, 105] width 157 height 8
click at [339, 144] on link "Kit C/ 2 Agua Destilada Não Estéril Galão 5 Litros" at bounding box center [389, 148] width 124 height 8
click at [340, 188] on link "Suplemento Em Cápsulas Sundown Naturals Sabor Em Pote De 200g 320 Un" at bounding box center [425, 192] width 197 height 8
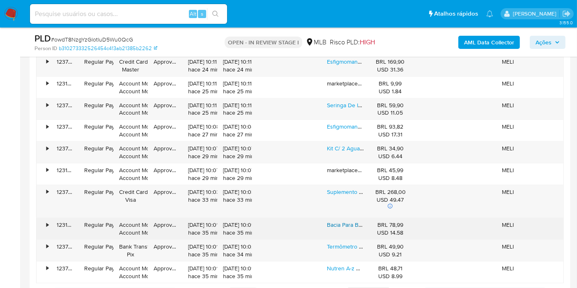
click at [341, 221] on link "Bacia Para Banho De Assento E Higiene Íntima Longevitech Cor Branco Liso" at bounding box center [424, 224] width 194 height 8
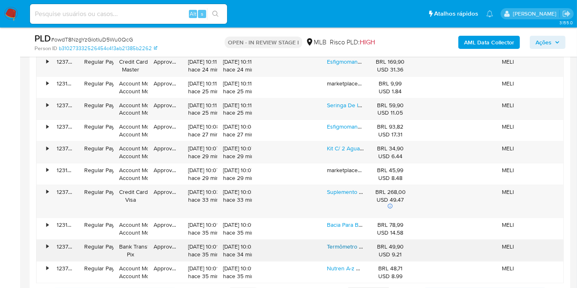
click at [346, 245] on link "Termômetro Clinico De Vidro Sem Mercurio Ecologico Incoterm" at bounding box center [407, 246] width 160 height 8
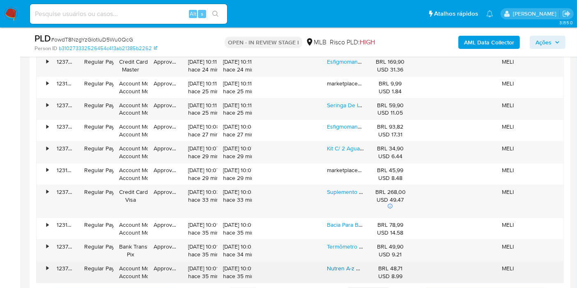
click at [341, 267] on link "Nutren A-z Multi Vitamínico E Mineral 60 Cápsulas Nestlé" at bounding box center [399, 268] width 145 height 8
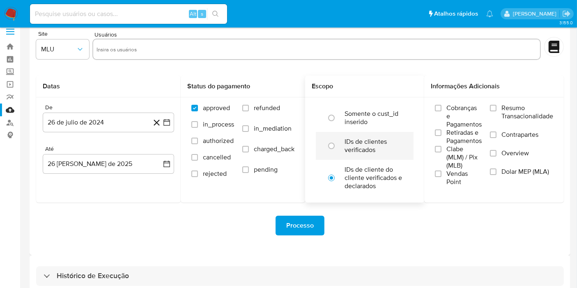
scroll to position [22, 0]
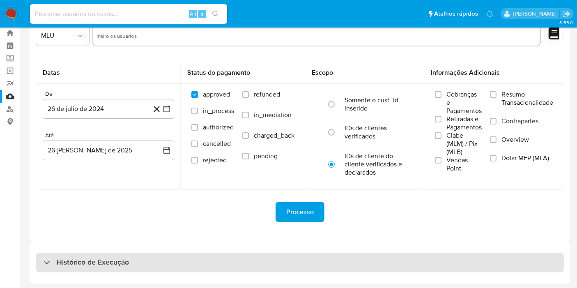
click at [346, 263] on div "Histórico de Execução" at bounding box center [299, 262] width 527 height 20
select select "10"
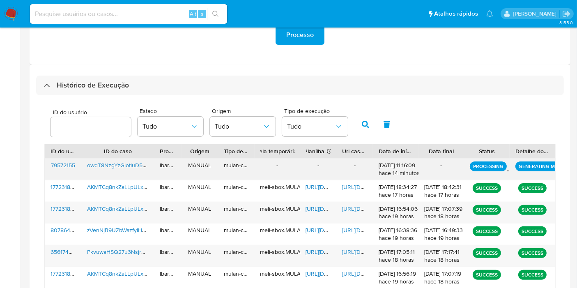
scroll to position [250, 0]
